Goal: Information Seeking & Learning: Learn about a topic

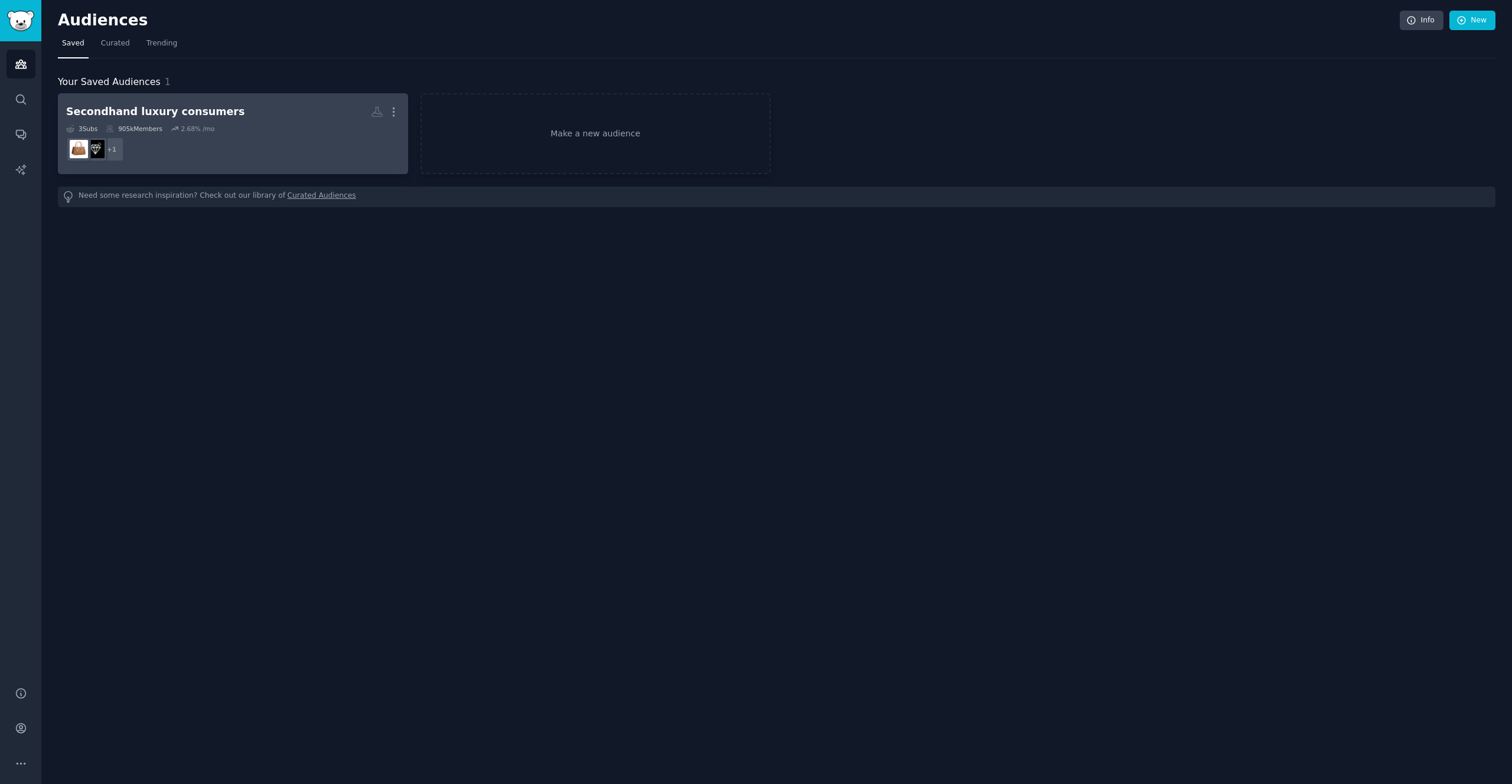
click at [235, 116] on h2 "Secondhand luxury consumers More" at bounding box center [233, 112] width 334 height 21
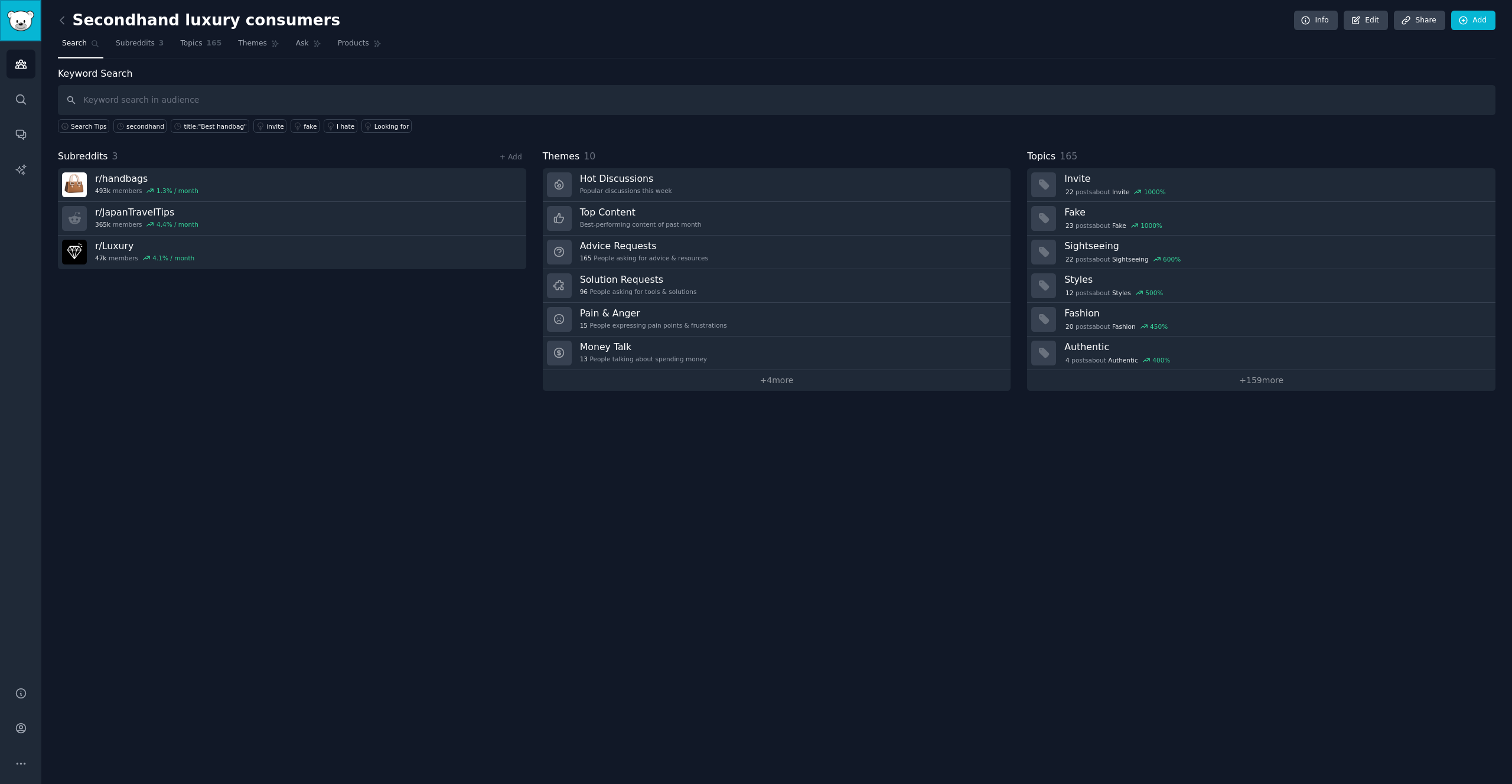
click at [29, 23] on img "Sidebar" at bounding box center [20, 21] width 27 height 21
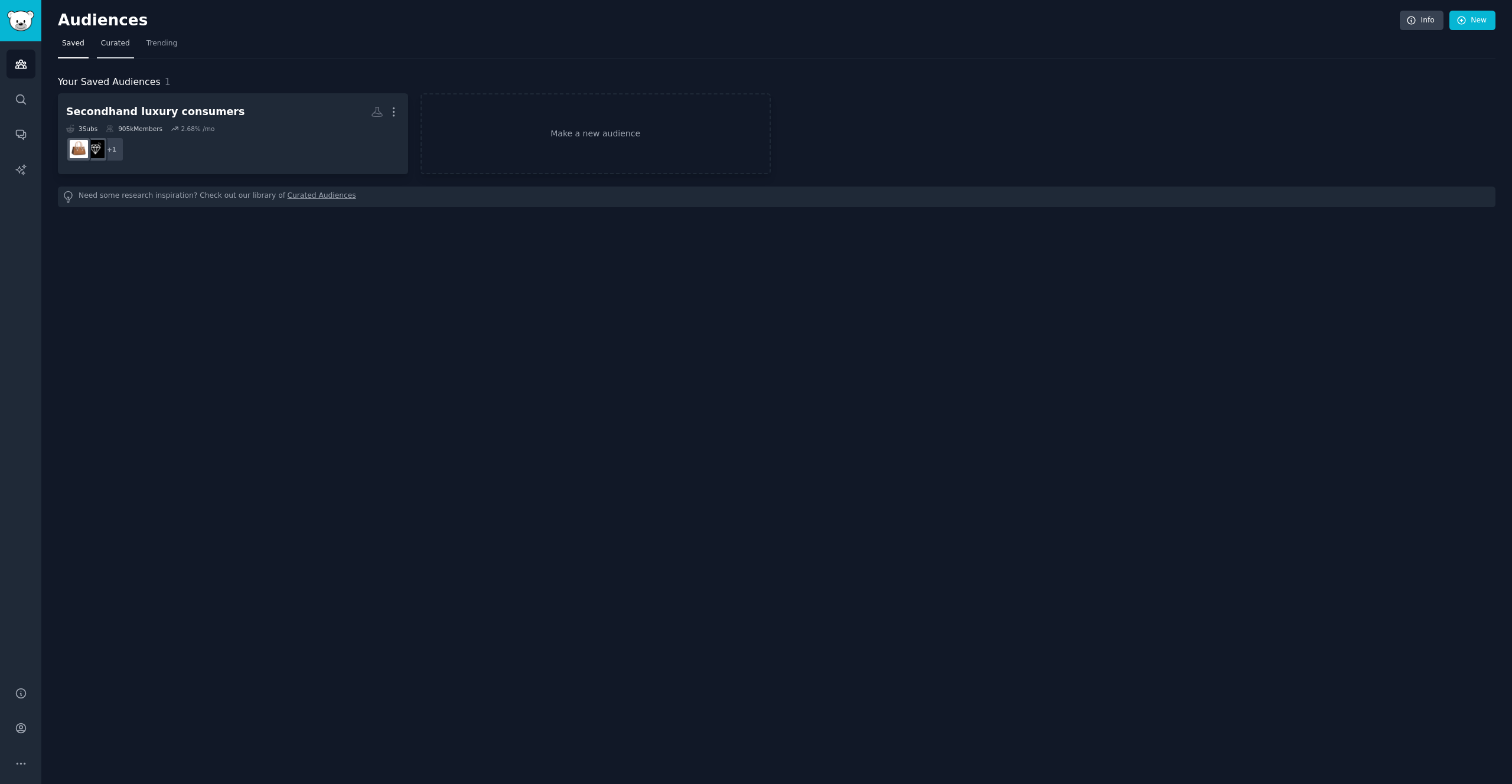
click at [124, 43] on span "Curated" at bounding box center [115, 44] width 29 height 11
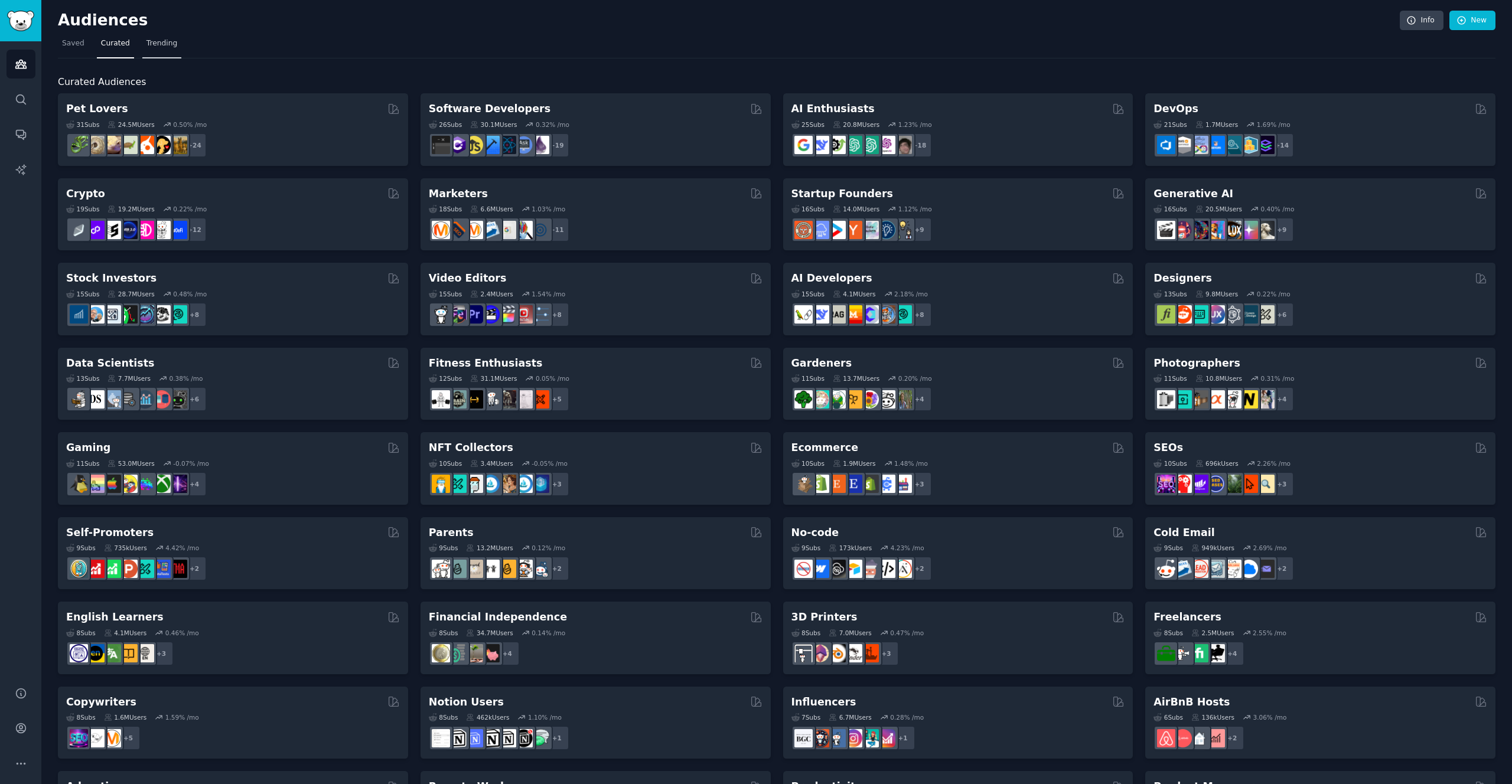
click at [169, 40] on span "Trending" at bounding box center [161, 44] width 30 height 11
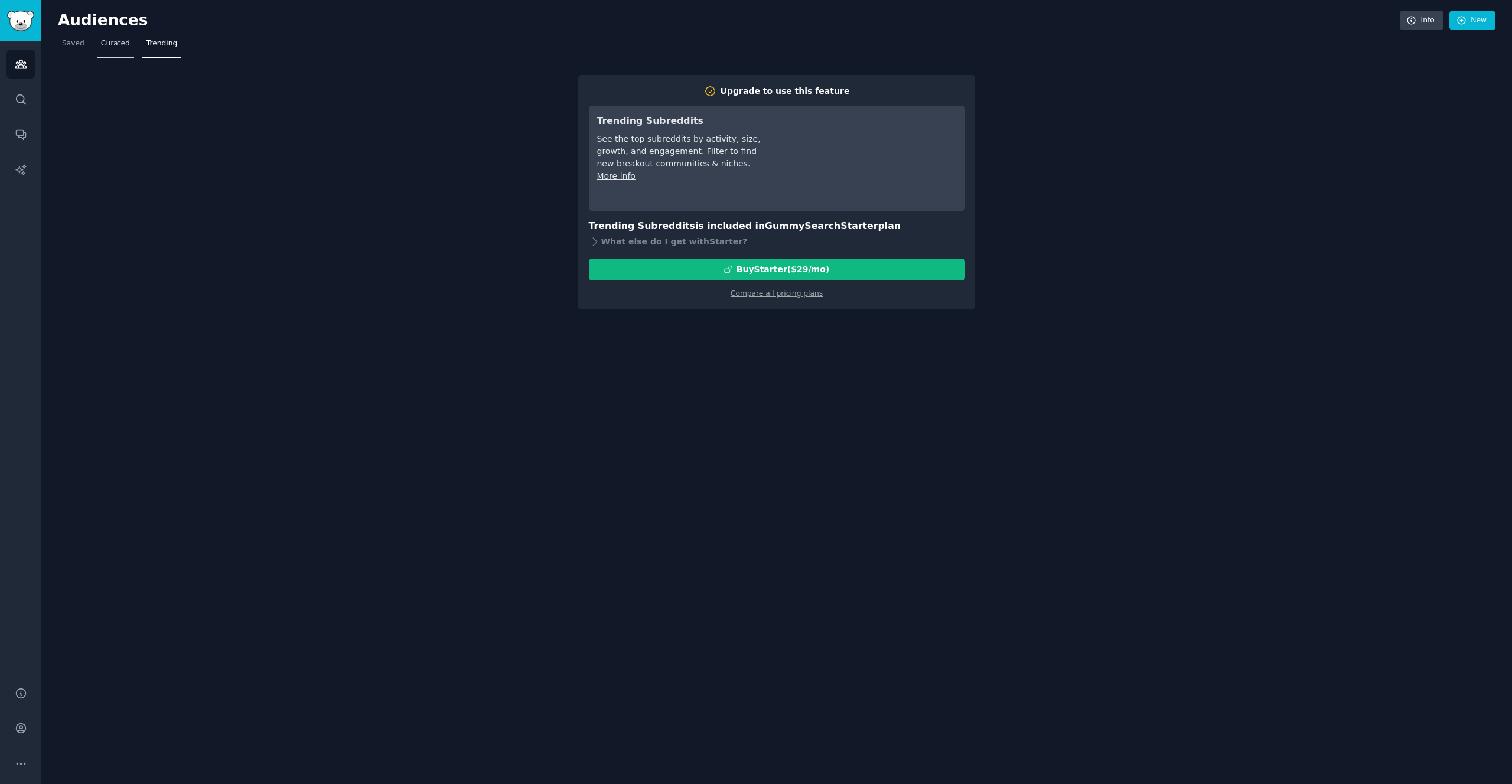
click at [107, 37] on link "Curated" at bounding box center [115, 47] width 37 height 24
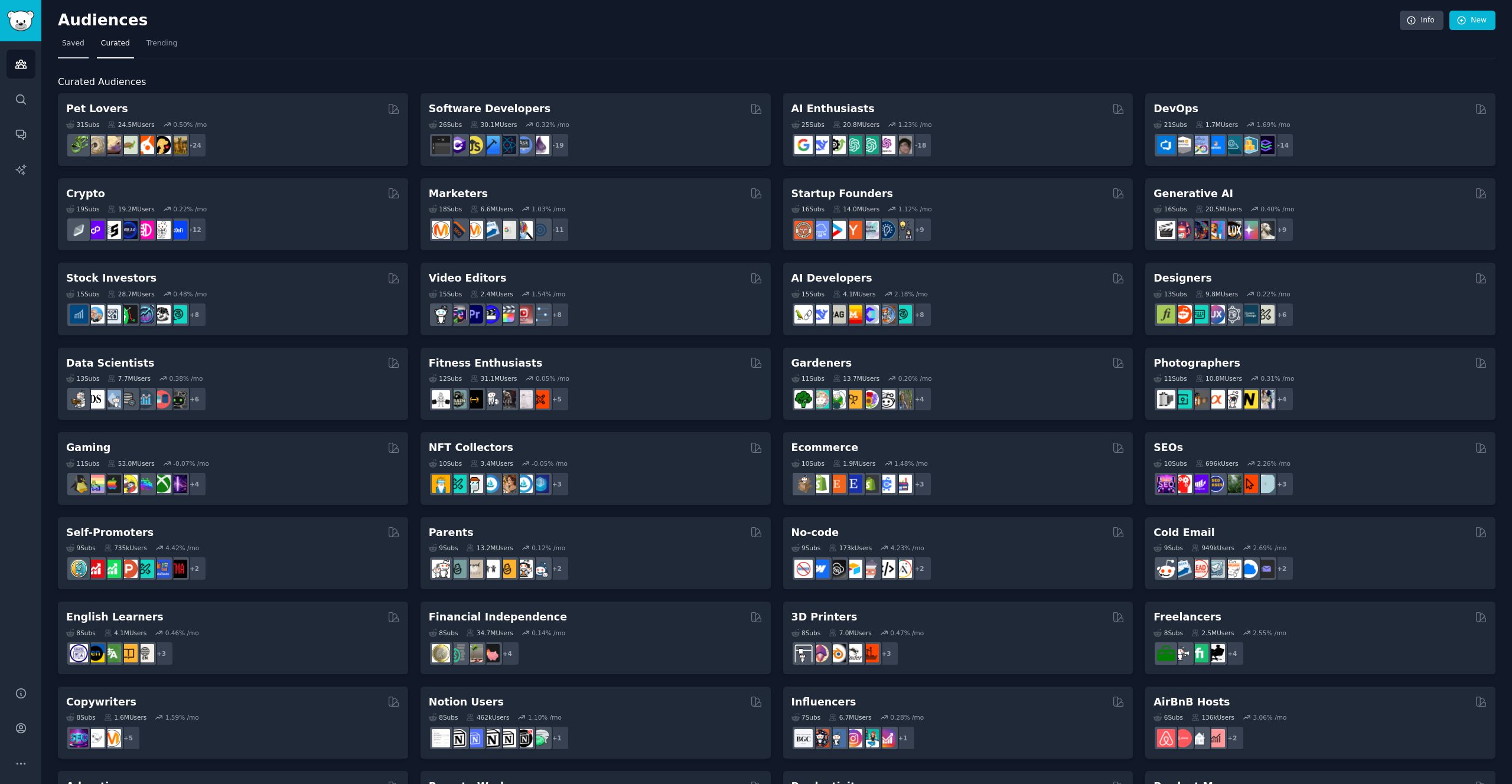
click at [76, 43] on span "Saved" at bounding box center [73, 44] width 22 height 11
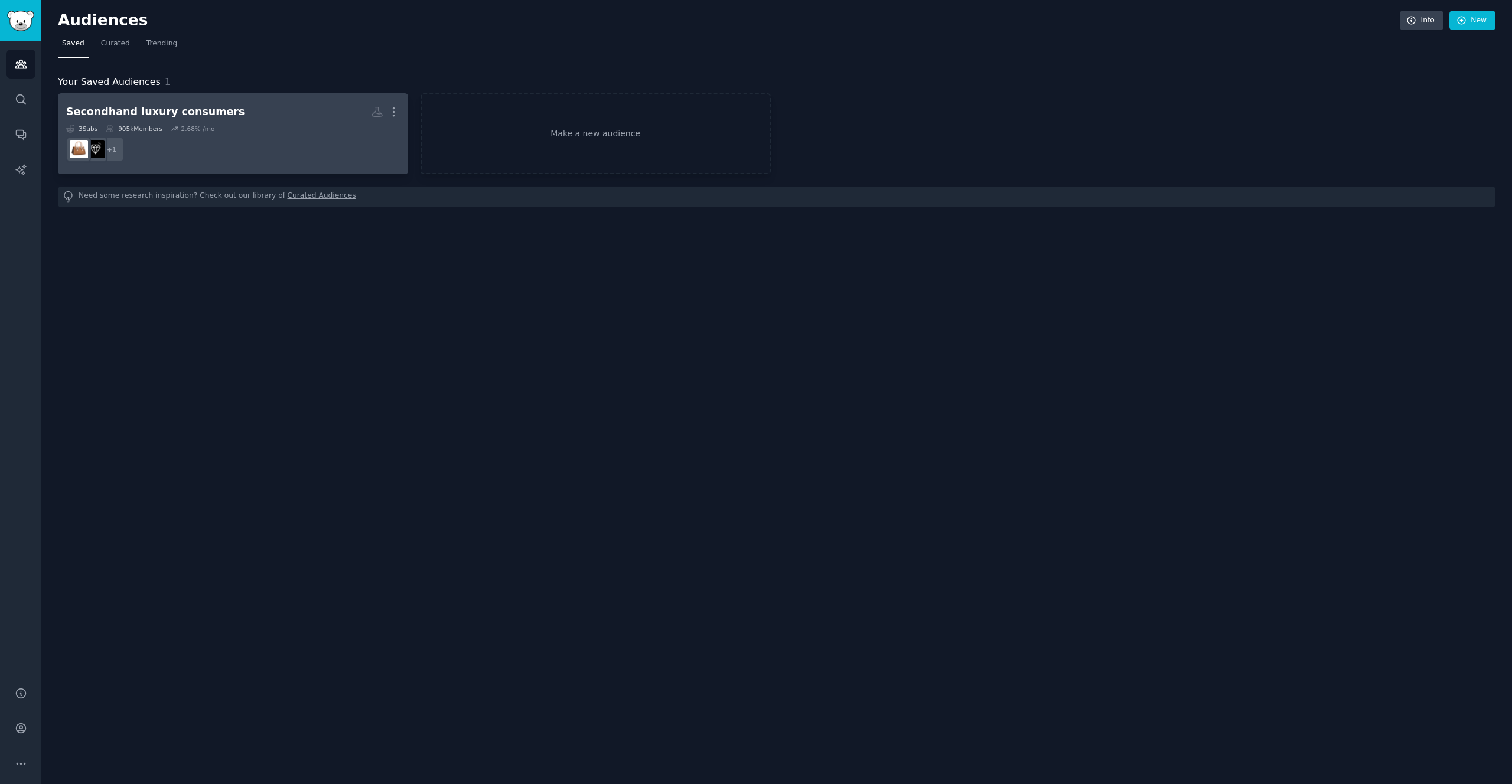
click at [255, 142] on dd "+ 1" at bounding box center [233, 149] width 334 height 33
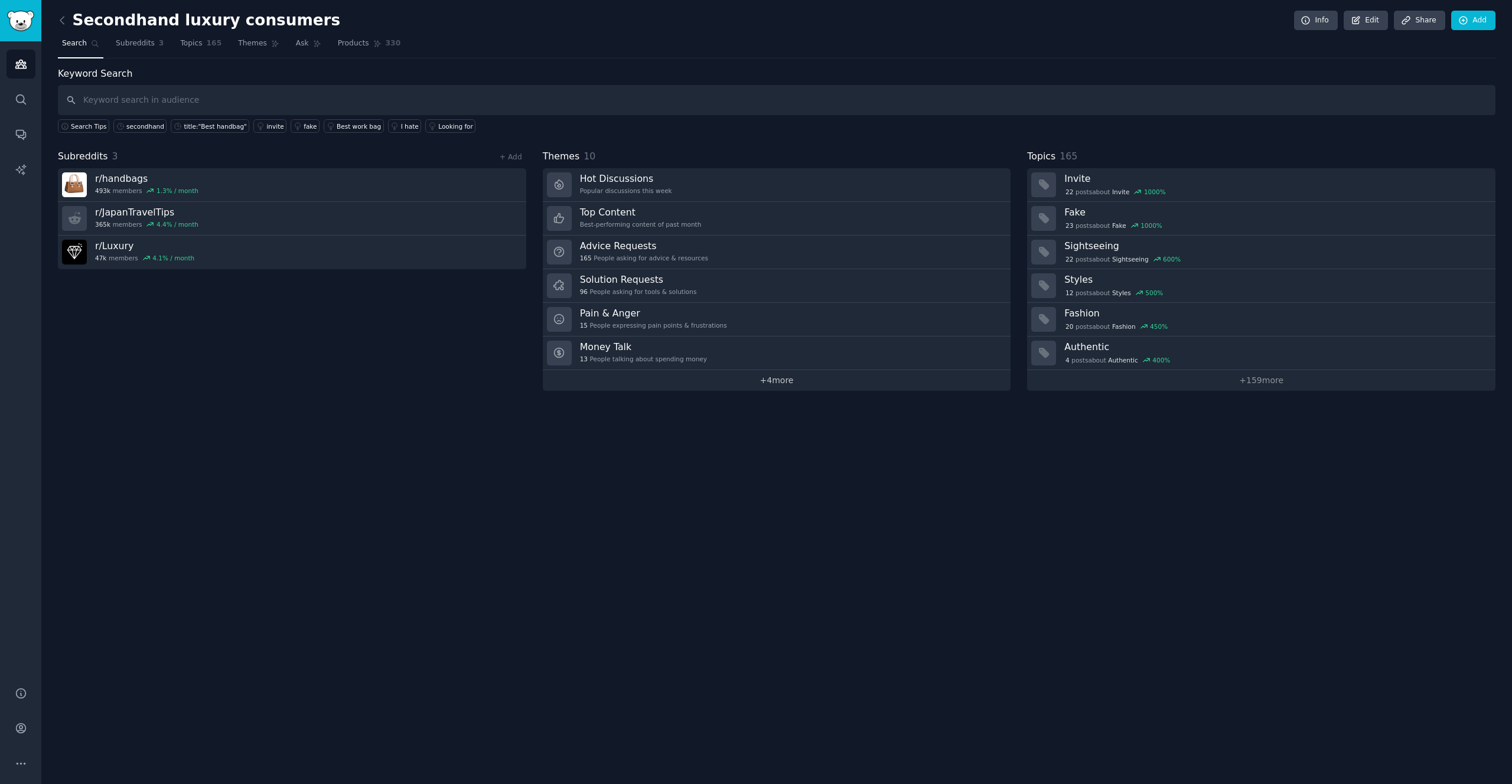
click at [781, 378] on link "+ 4 more" at bounding box center [777, 380] width 468 height 21
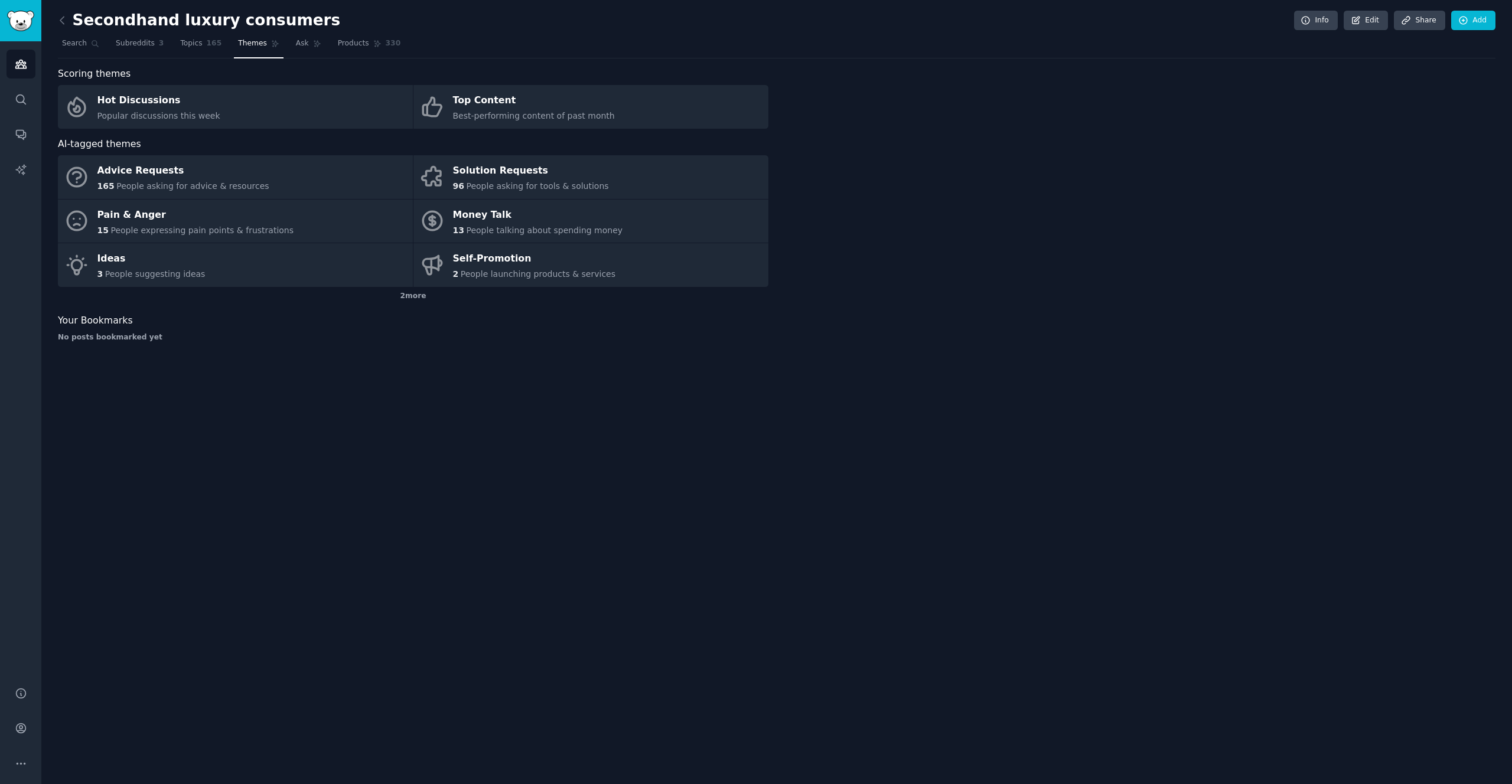
click at [938, 253] on div at bounding box center [1140, 209] width 711 height 285
